Goal: Task Accomplishment & Management: Complete application form

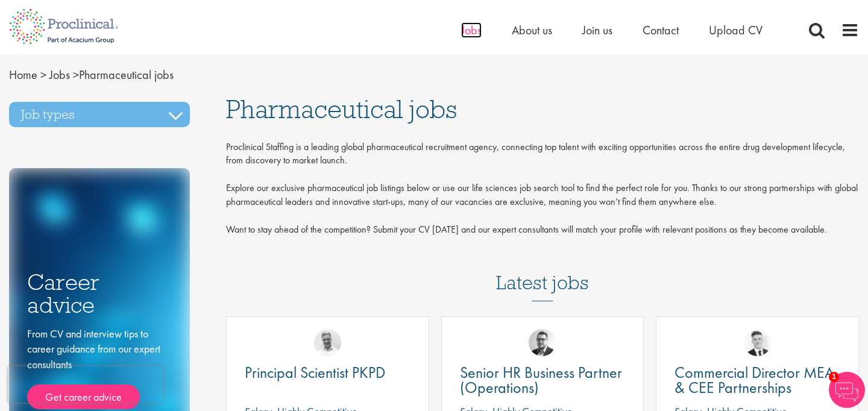
click at [465, 31] on span "Jobs" at bounding box center [471, 30] width 20 height 16
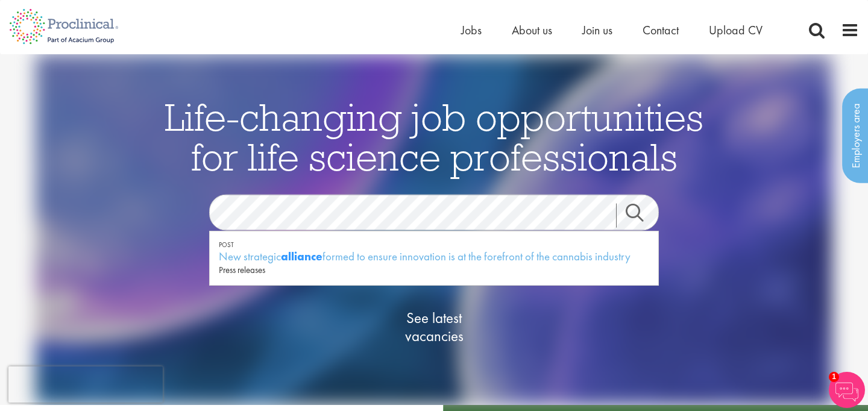
click at [493, 288] on div "See latest vacancies" at bounding box center [434, 329] width 585 height 137
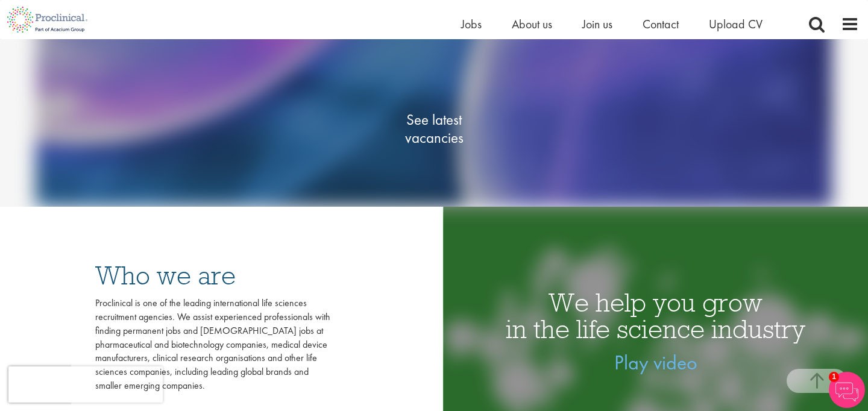
scroll to position [181, 0]
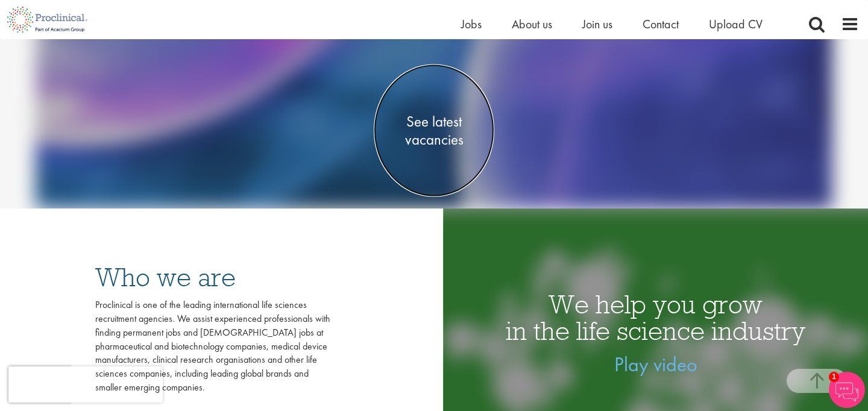
click at [440, 137] on span "See latest vacancies" at bounding box center [434, 131] width 121 height 36
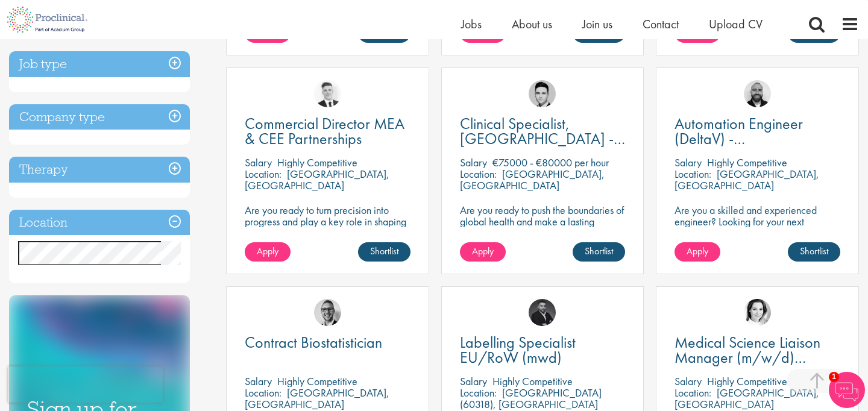
scroll to position [430, 0]
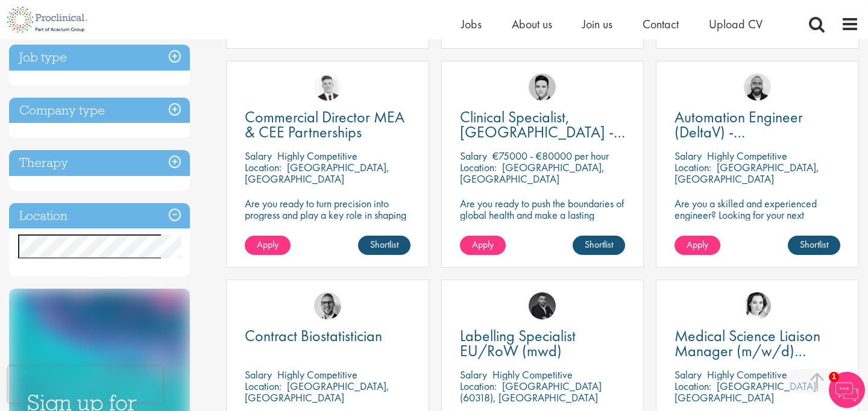
click at [175, 215] on h3 "Location" at bounding box center [99, 216] width 181 height 26
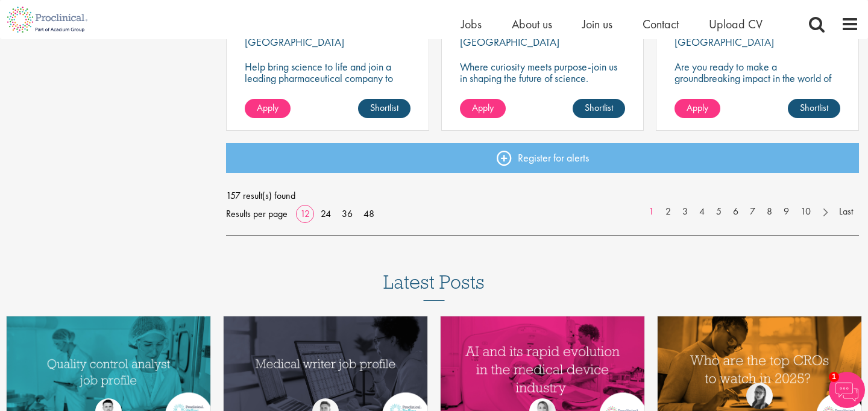
scroll to position [1008, 0]
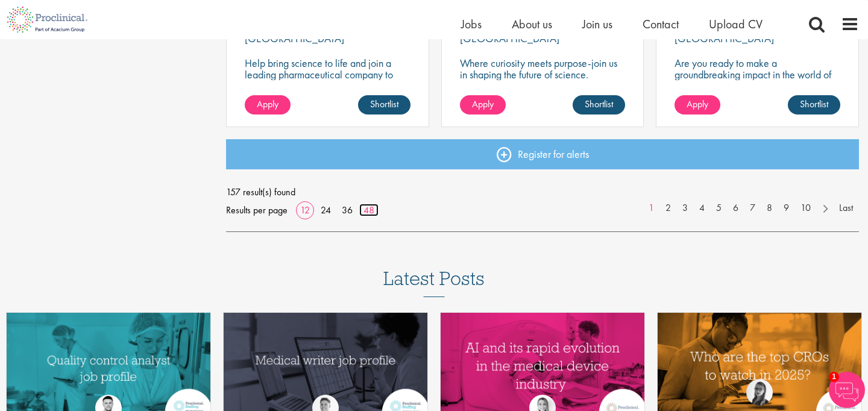
click at [374, 207] on link "48" at bounding box center [368, 210] width 19 height 13
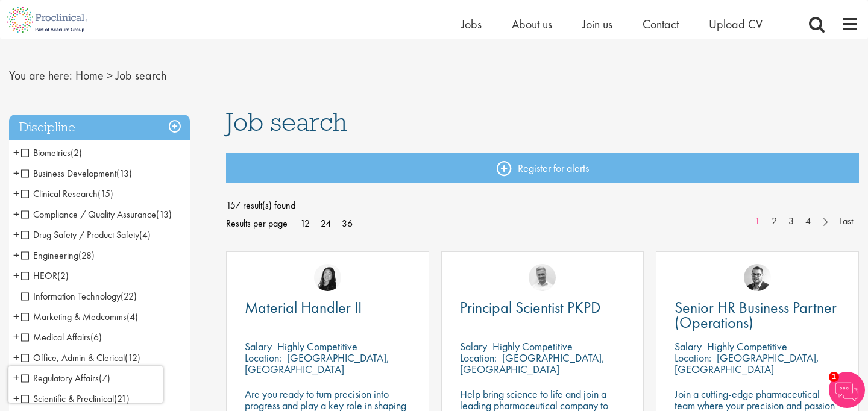
scroll to position [18, 0]
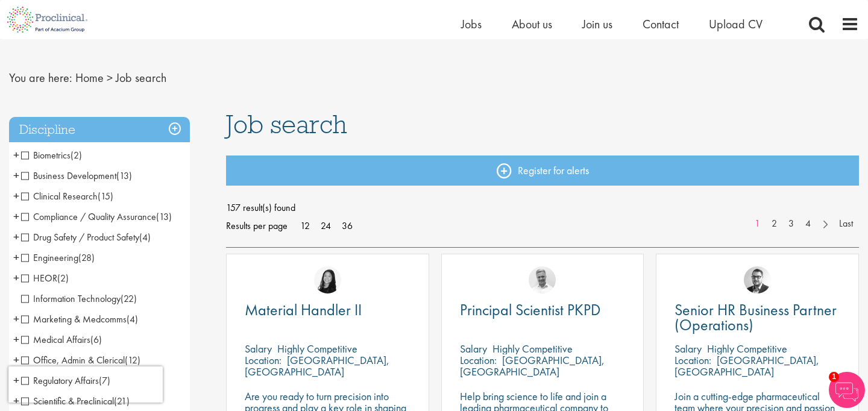
click at [26, 175] on span "Business Development" at bounding box center [68, 175] width 95 height 13
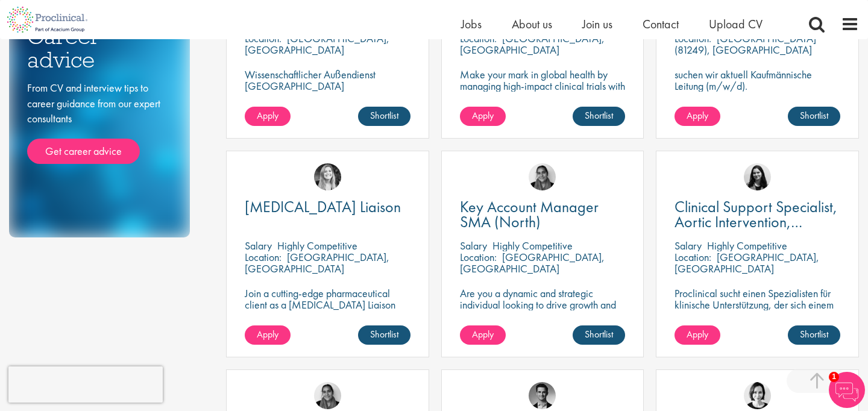
scroll to position [563, 0]
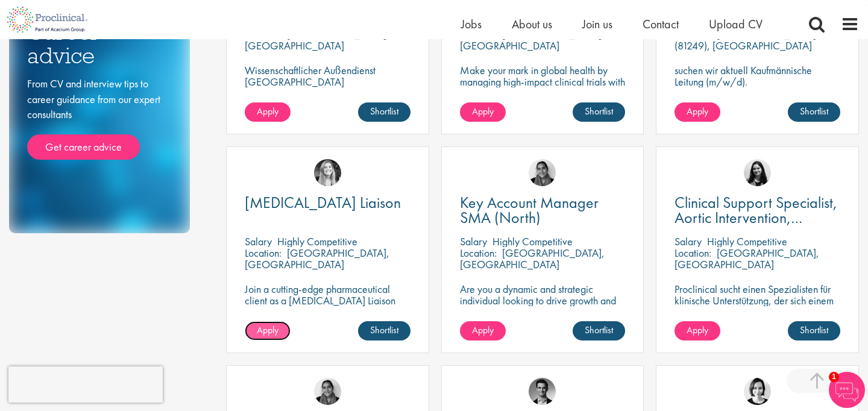
click at [266, 327] on span "Apply" at bounding box center [268, 330] width 22 height 13
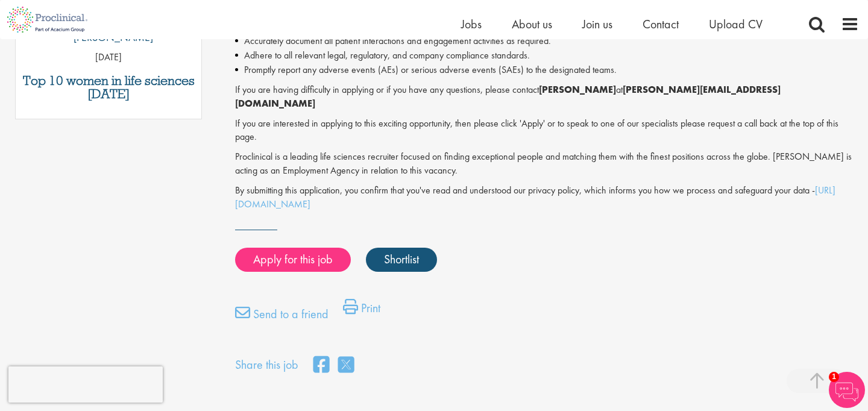
scroll to position [742, 0]
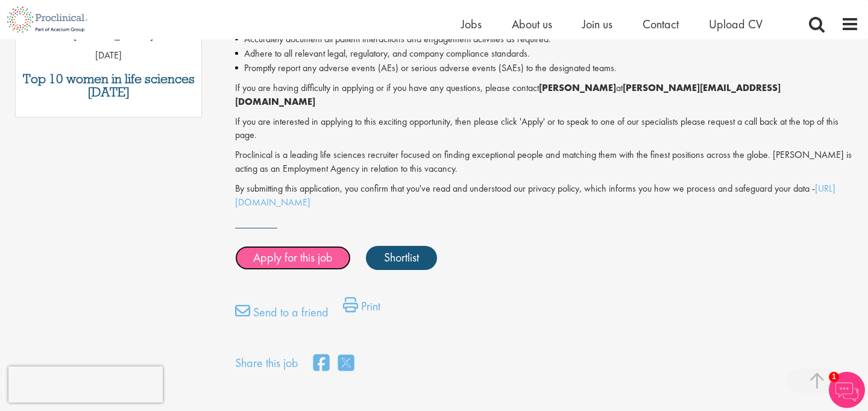
click at [300, 246] on link "Apply for this job" at bounding box center [293, 258] width 116 height 24
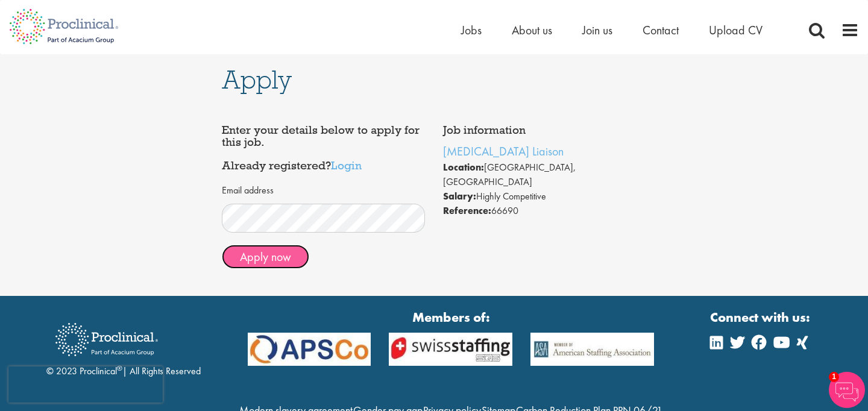
click at [267, 256] on button "Apply now" at bounding box center [265, 257] width 87 height 24
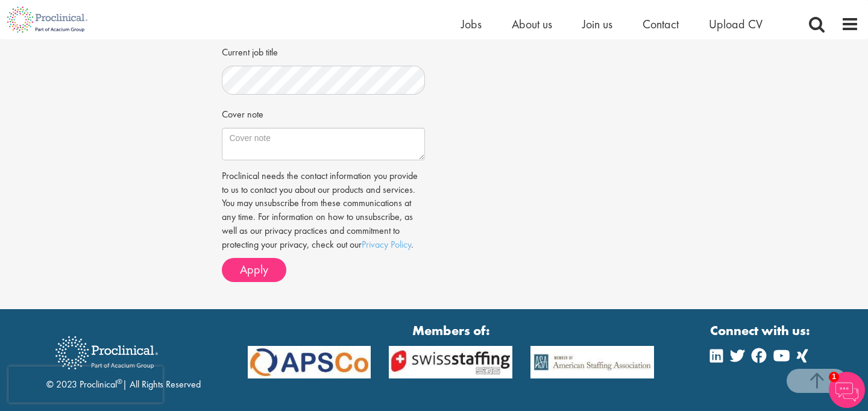
scroll to position [399, 0]
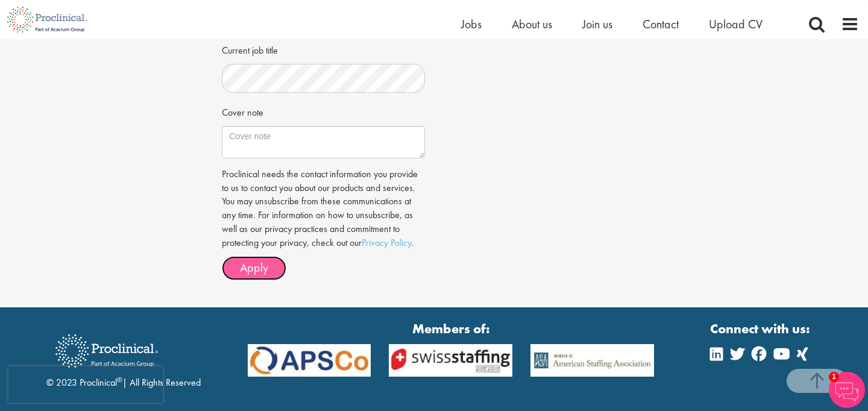
click at [257, 267] on span "Apply" at bounding box center [254, 268] width 28 height 16
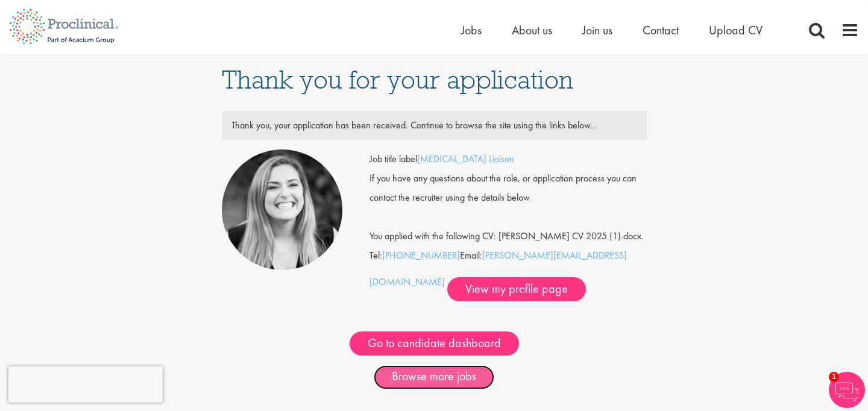
click at [422, 389] on link "Browse more jobs" at bounding box center [434, 377] width 121 height 24
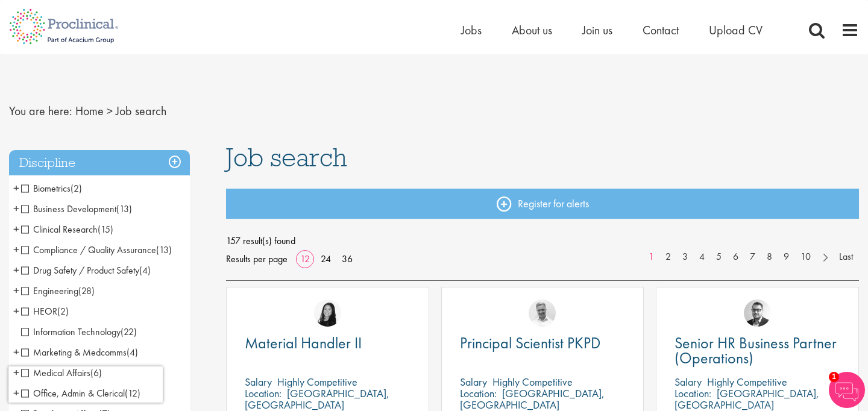
click at [25, 210] on span "Business Development" at bounding box center [68, 208] width 95 height 13
